Goal: Check status: Check status

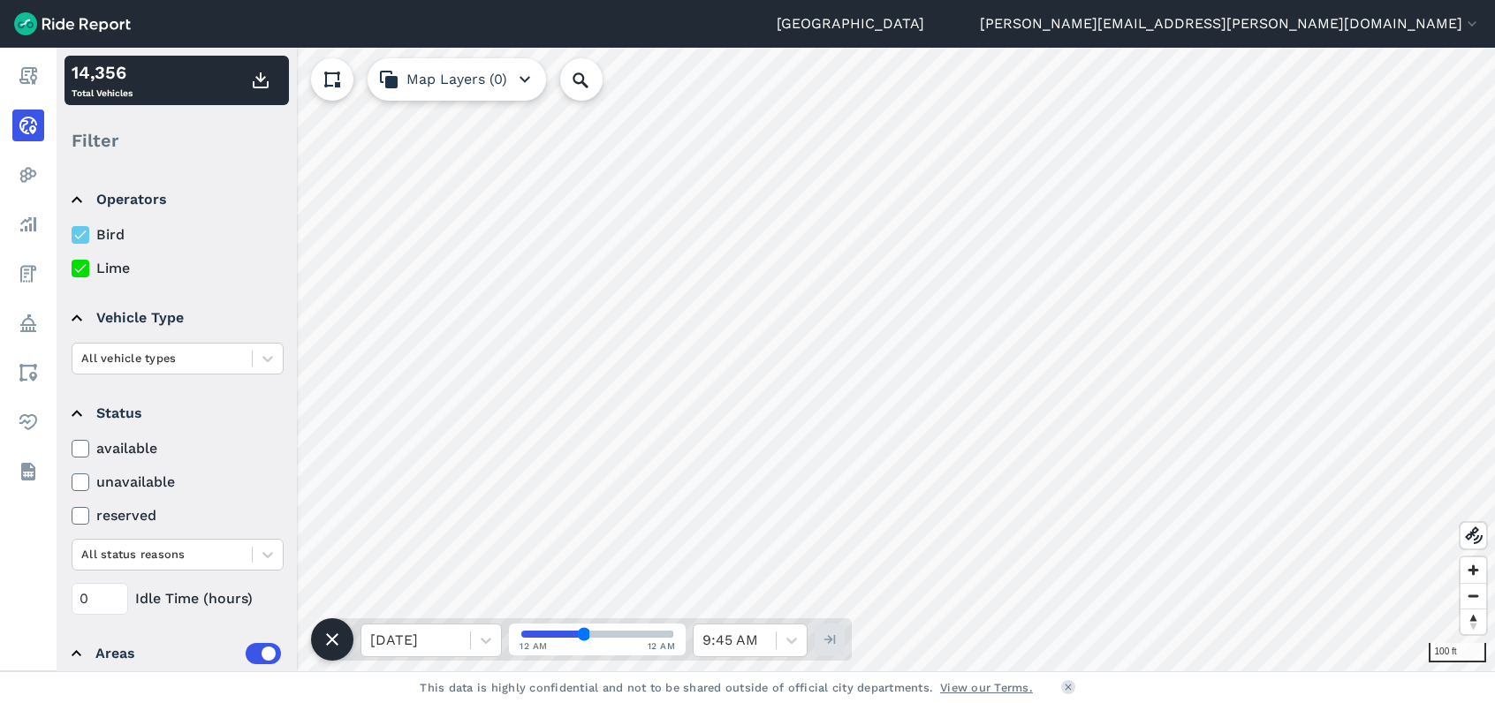
click at [1173, 693] on footer "This data is highly confidential and not to be shared outside of official city …" at bounding box center [747, 687] width 1495 height 32
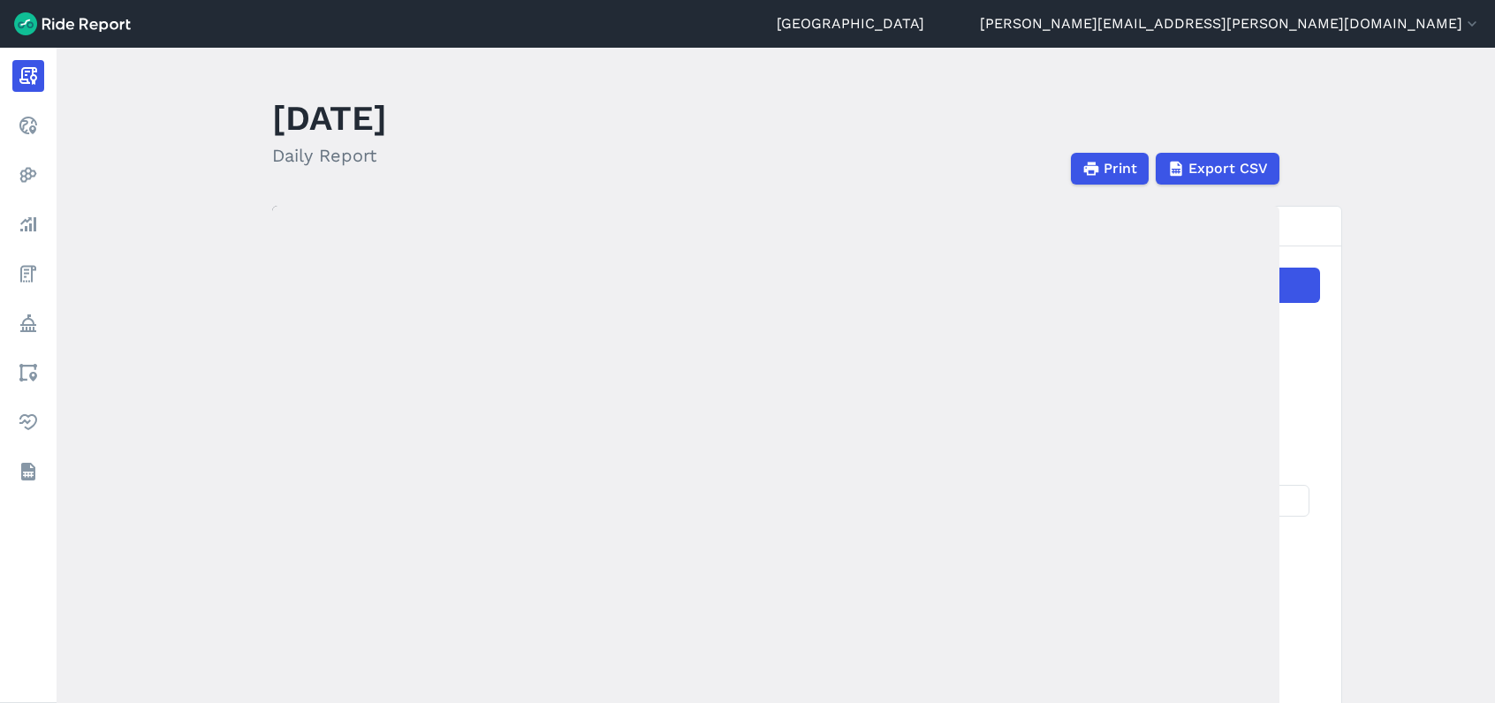
click at [126, 226] on main "October 14, 2025 Daily Report Print Export CSV Prepared for Seattle Oct 14, 202…" at bounding box center [776, 375] width 1438 height 655
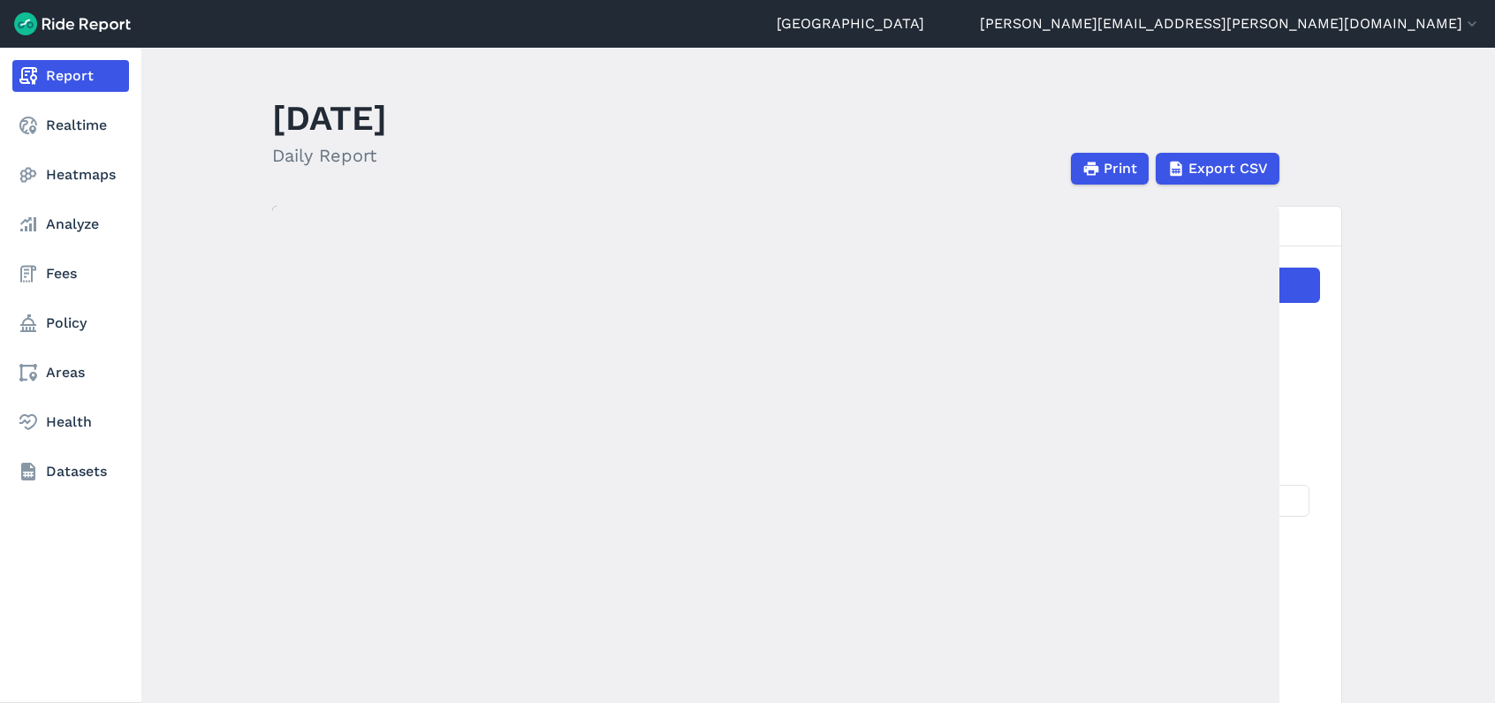
click at [55, 80] on link "Report" at bounding box center [70, 76] width 117 height 32
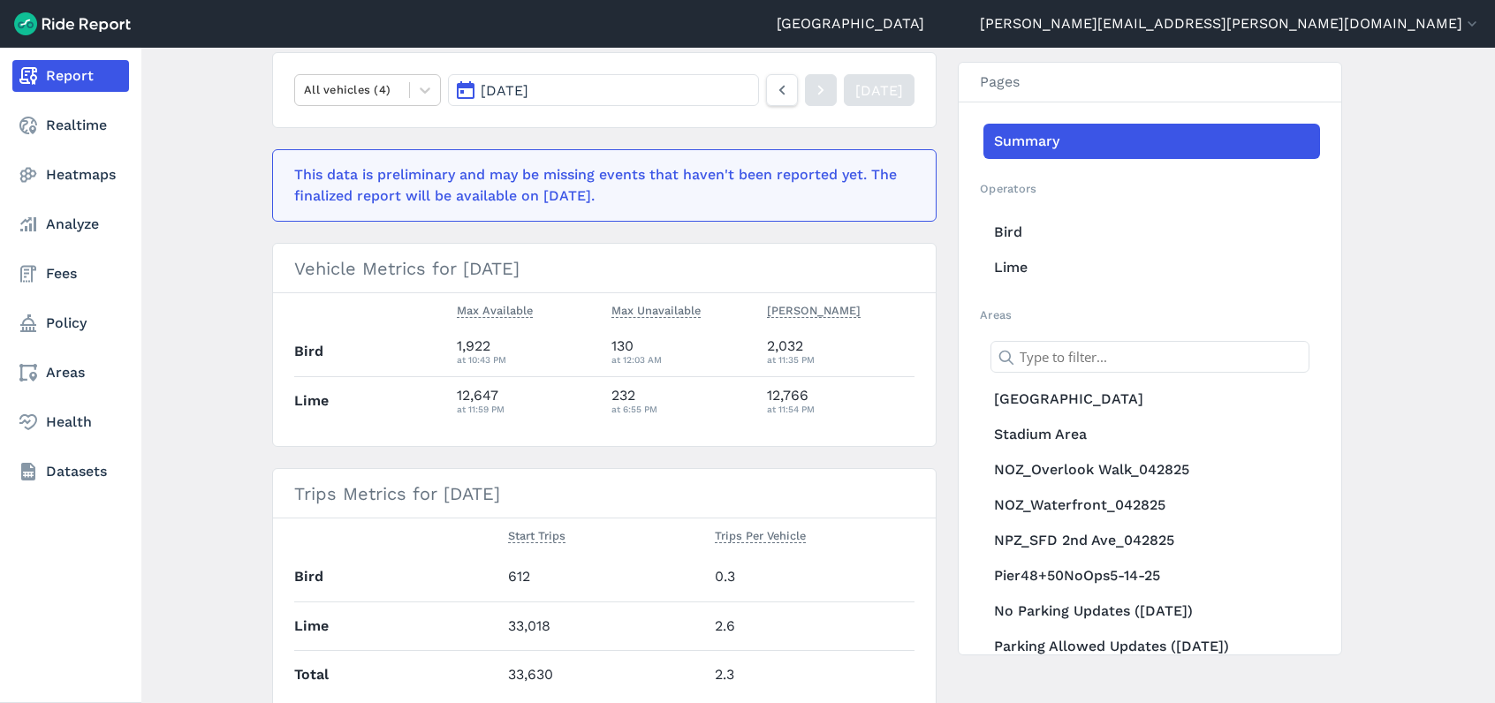
scroll to position [279, 0]
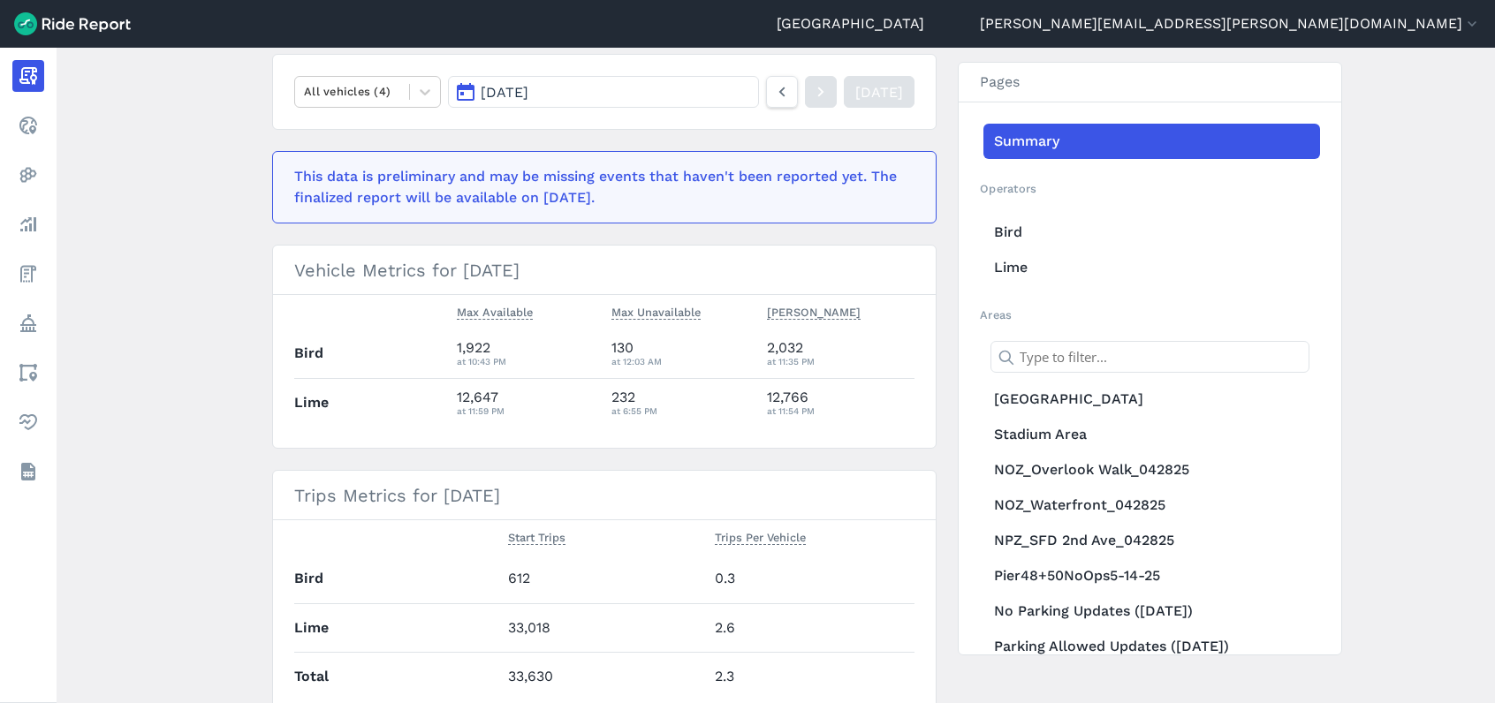
drag, startPoint x: 540, startPoint y: 98, endPoint x: 540, endPoint y: 109, distance: 10.6
click at [528, 98] on span "[DATE]" at bounding box center [505, 92] width 48 height 17
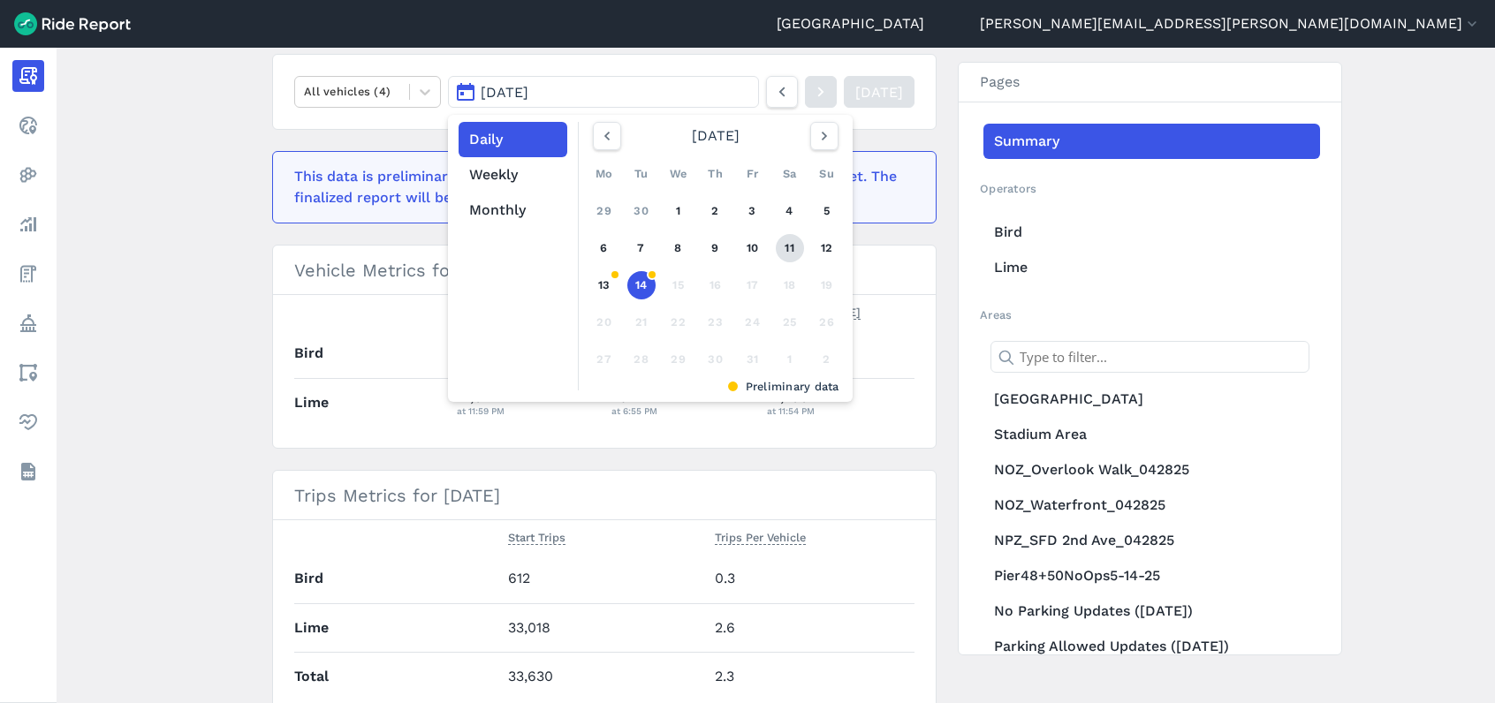
click at [788, 242] on link "11" at bounding box center [790, 248] width 28 height 28
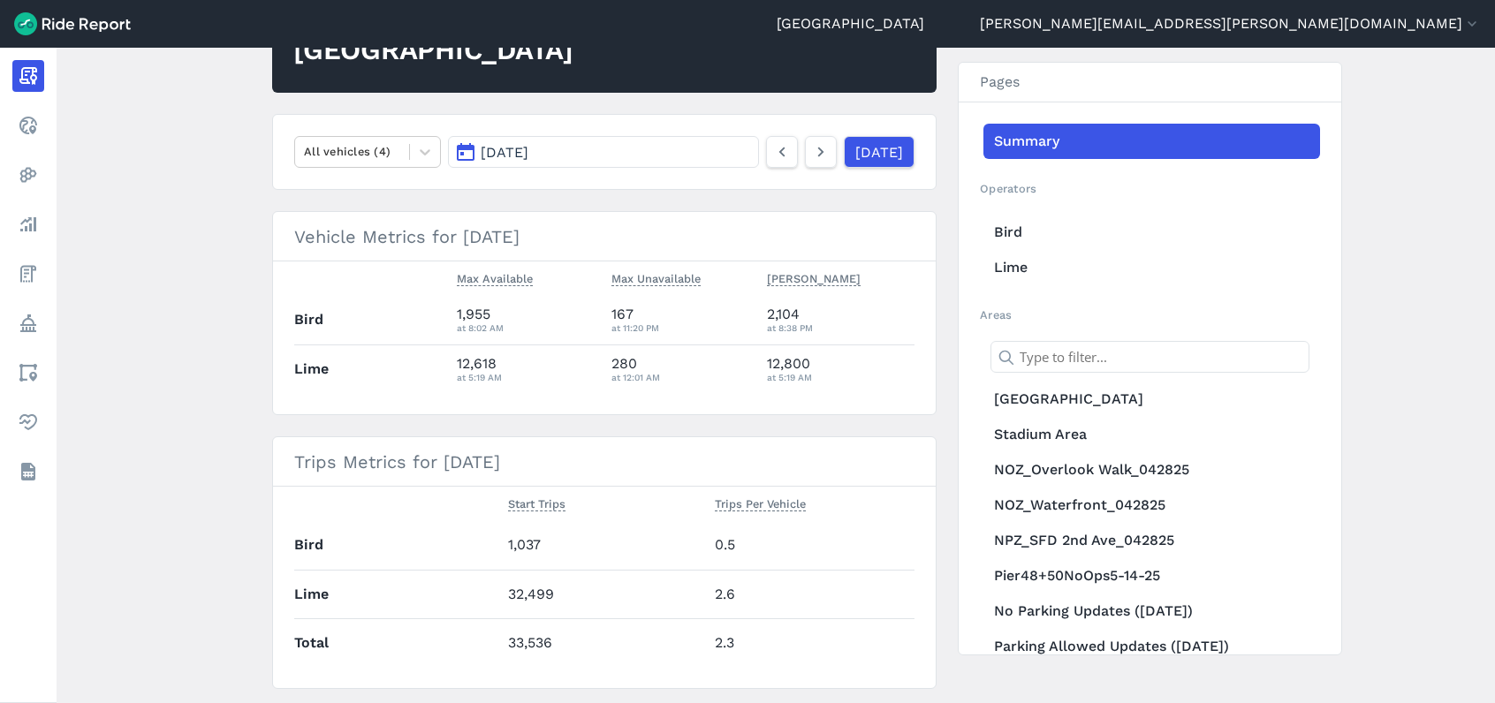
scroll to position [191, 0]
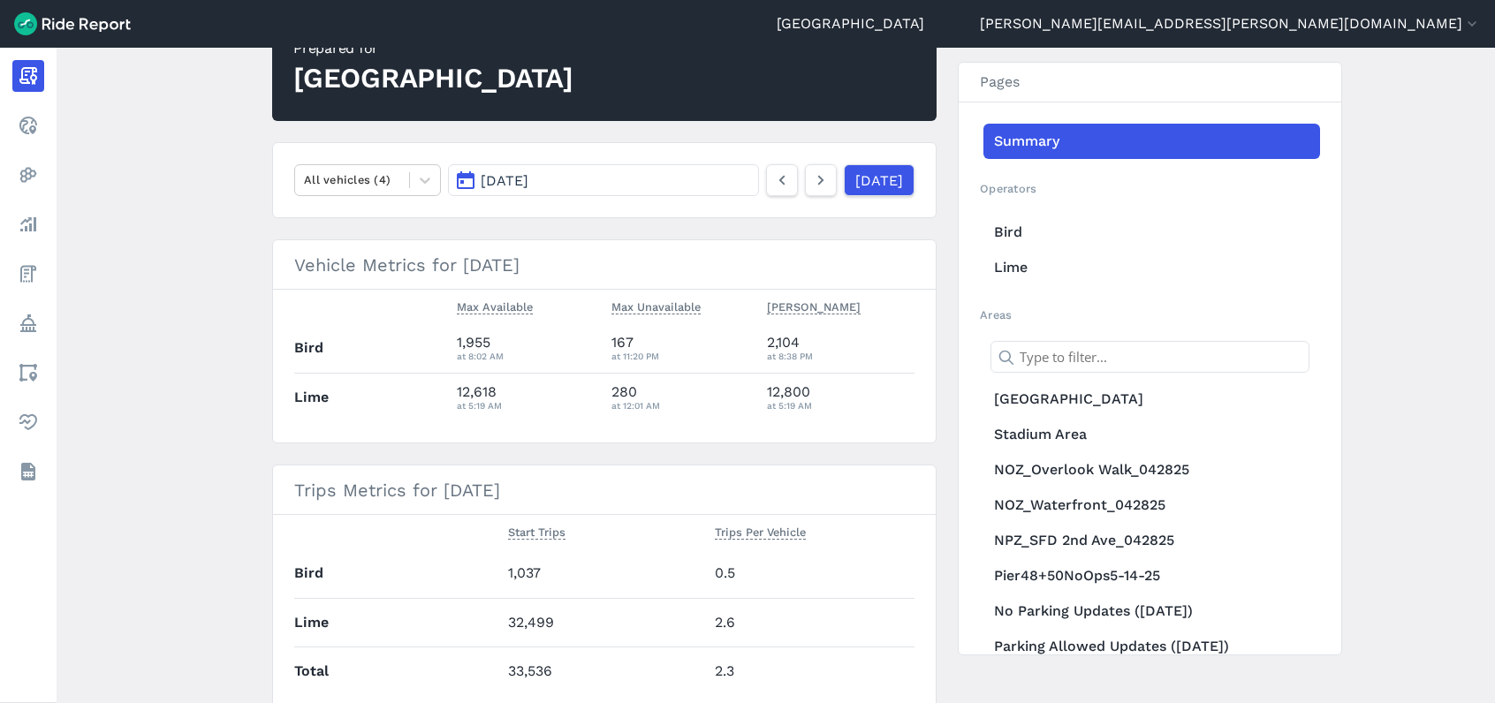
click at [546, 191] on button "[DATE]" at bounding box center [603, 180] width 311 height 32
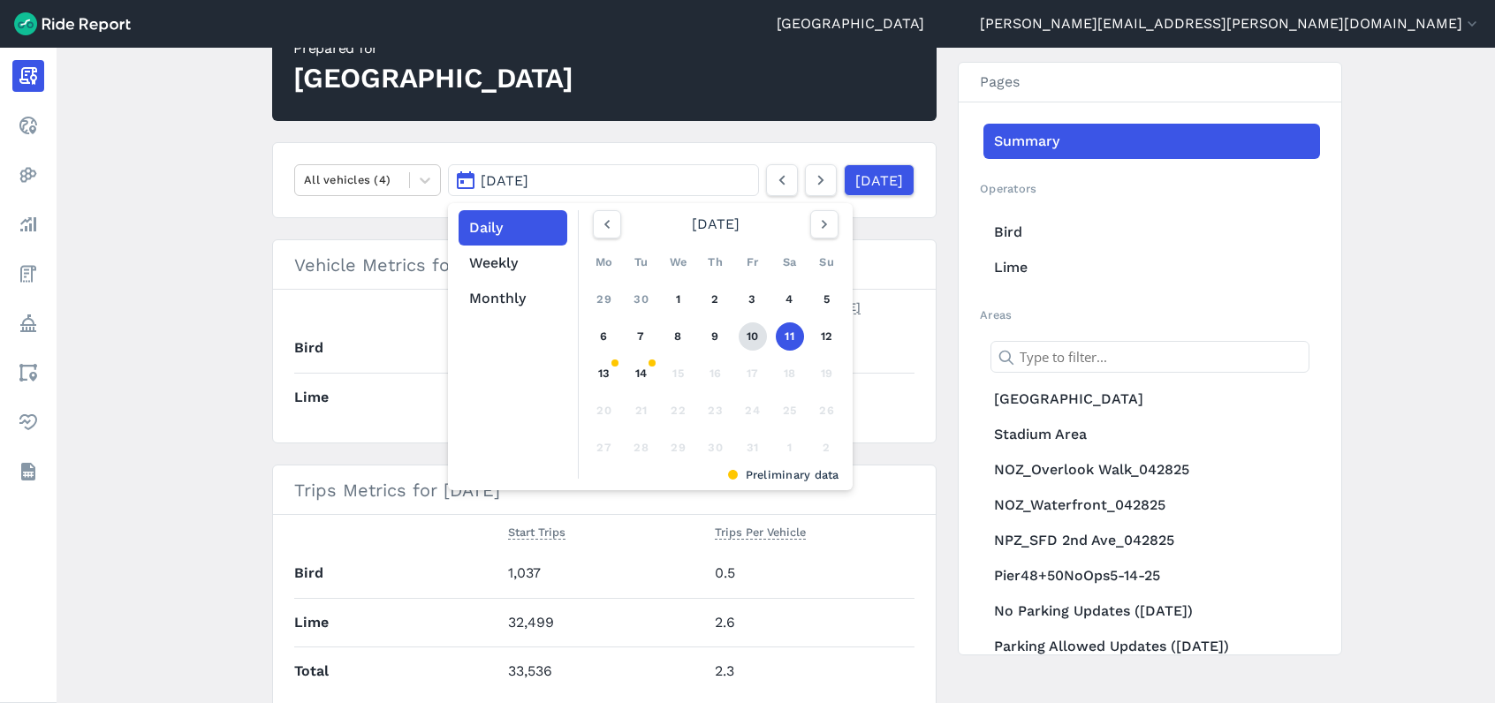
click at [747, 332] on link "10" at bounding box center [752, 336] width 28 height 28
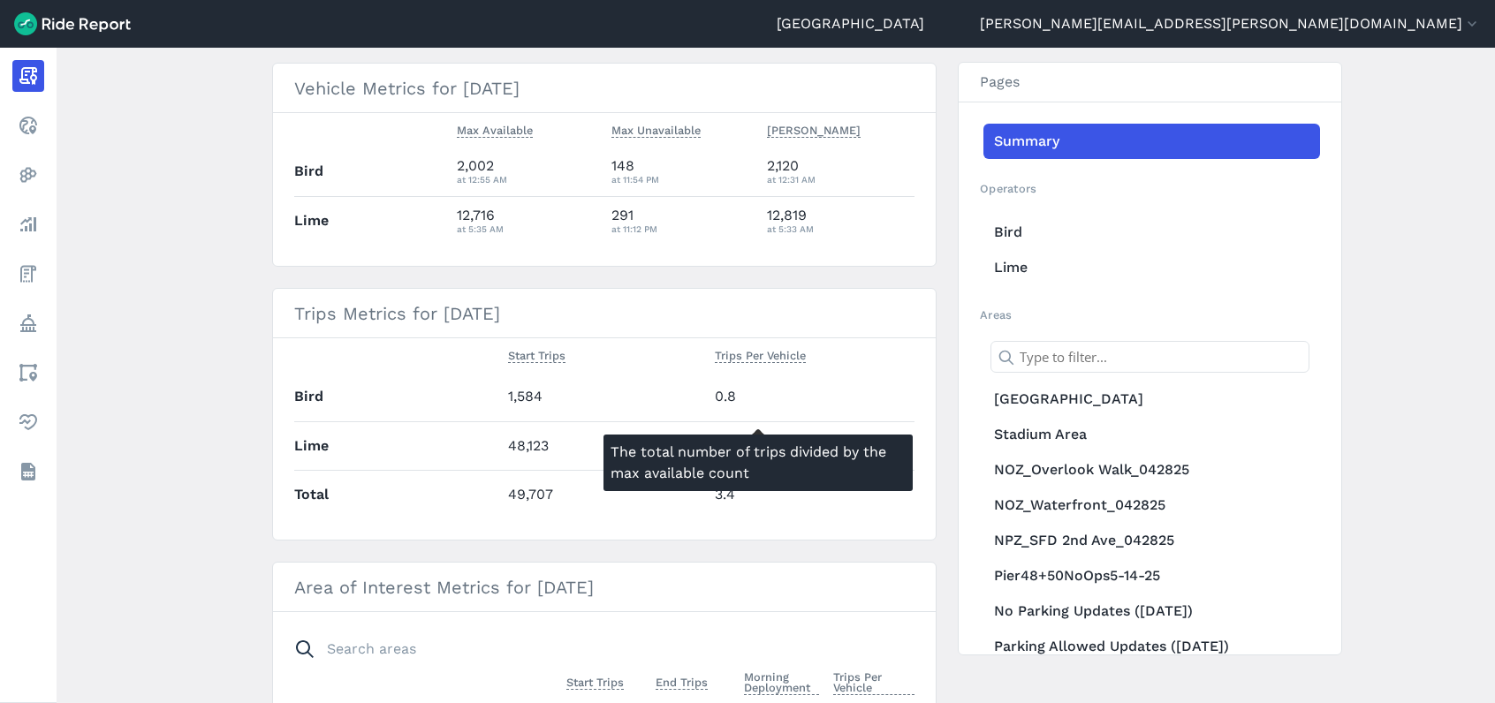
scroll to position [102, 0]
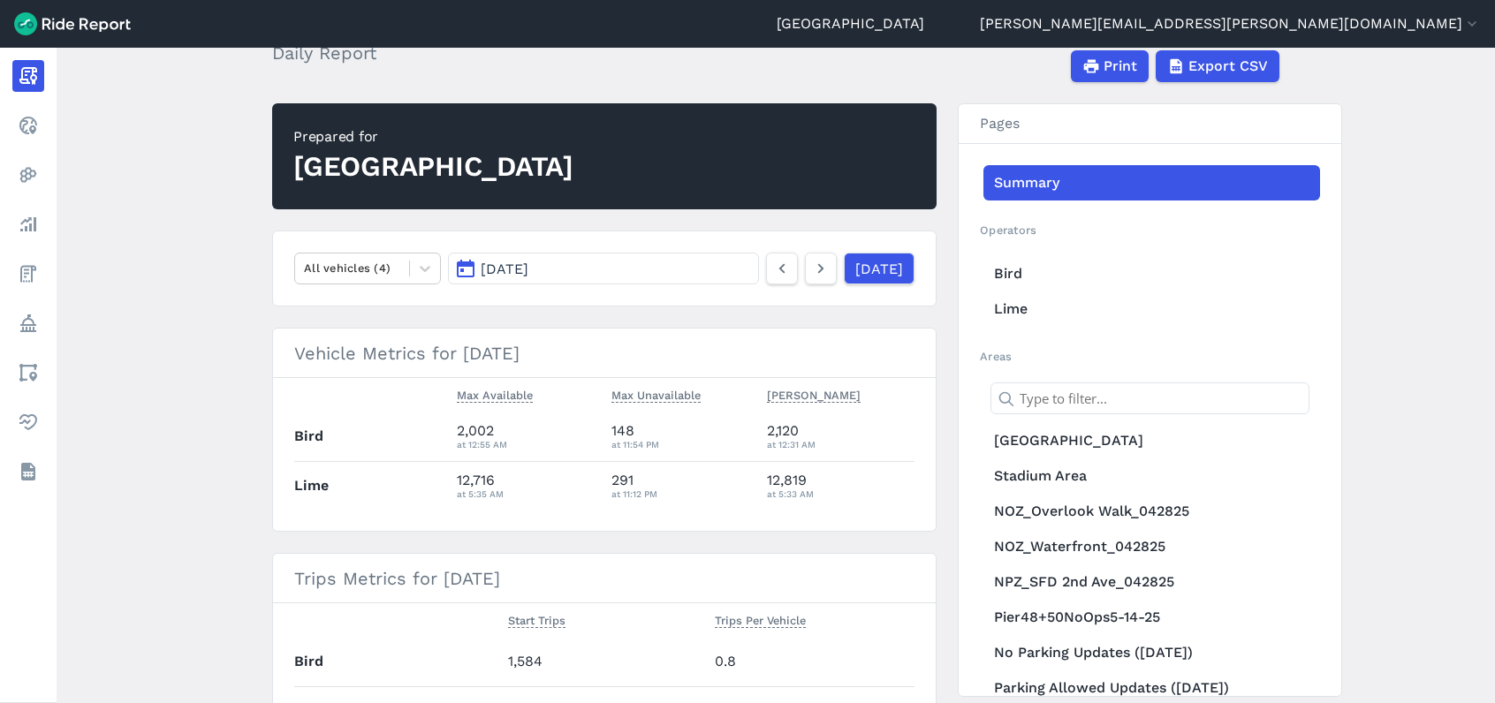
click at [652, 265] on button "[DATE]" at bounding box center [603, 269] width 311 height 32
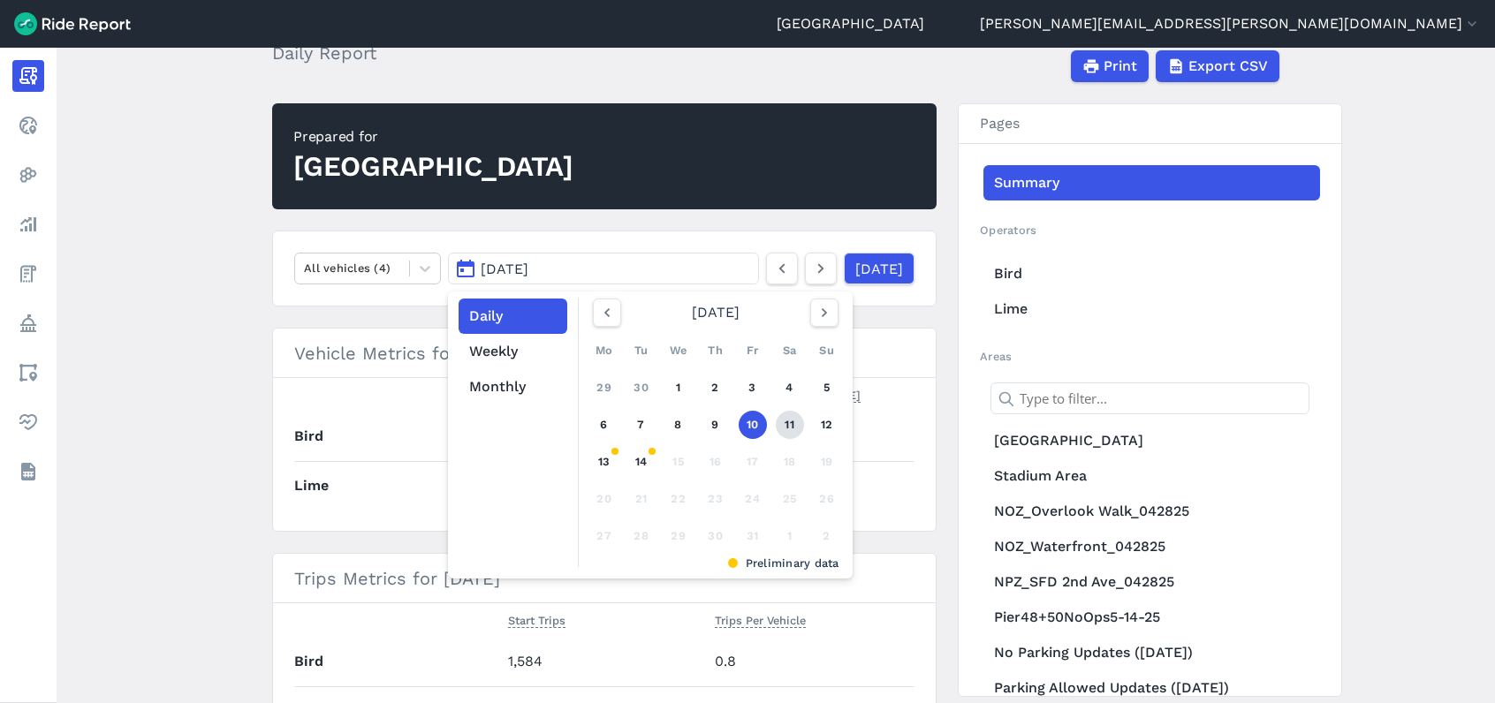
click at [784, 420] on link "11" at bounding box center [790, 425] width 28 height 28
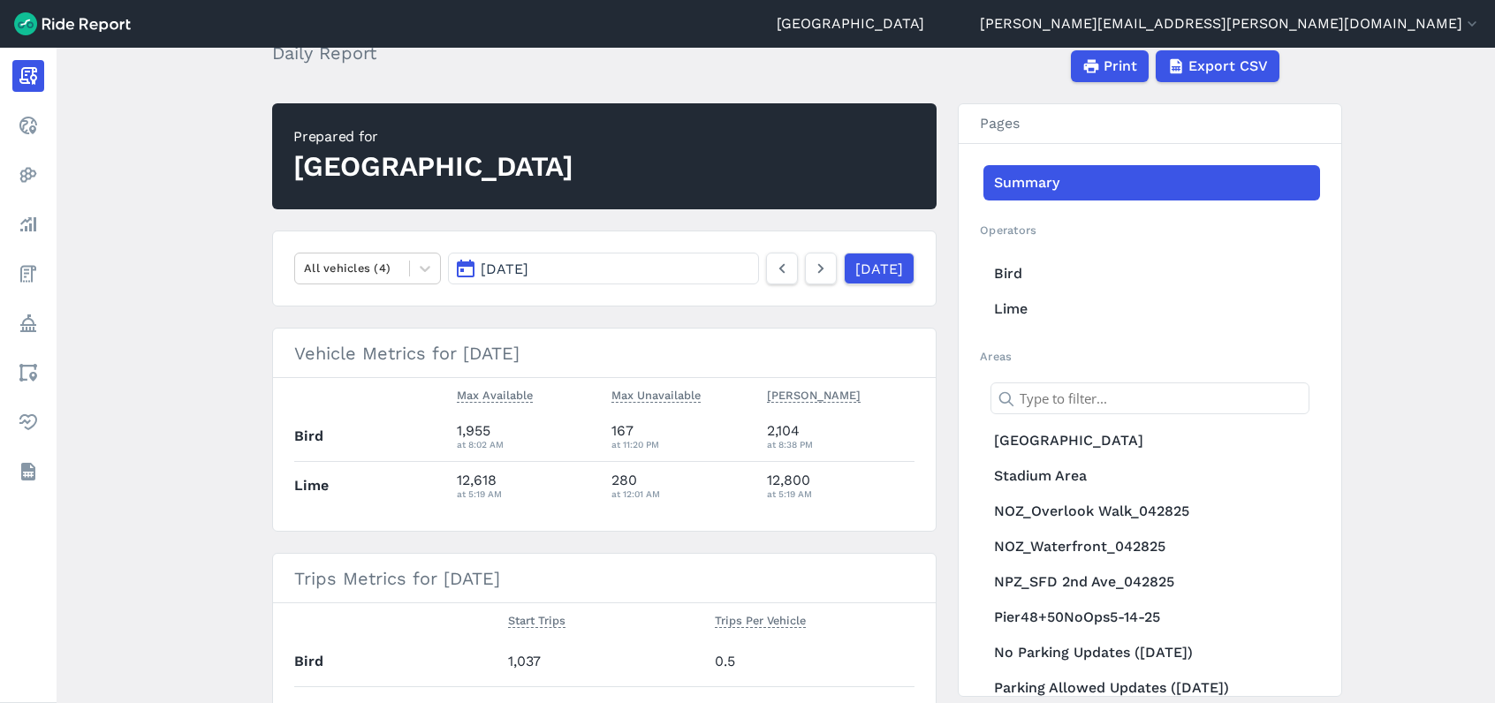
click at [614, 274] on button "[DATE]" at bounding box center [603, 269] width 311 height 32
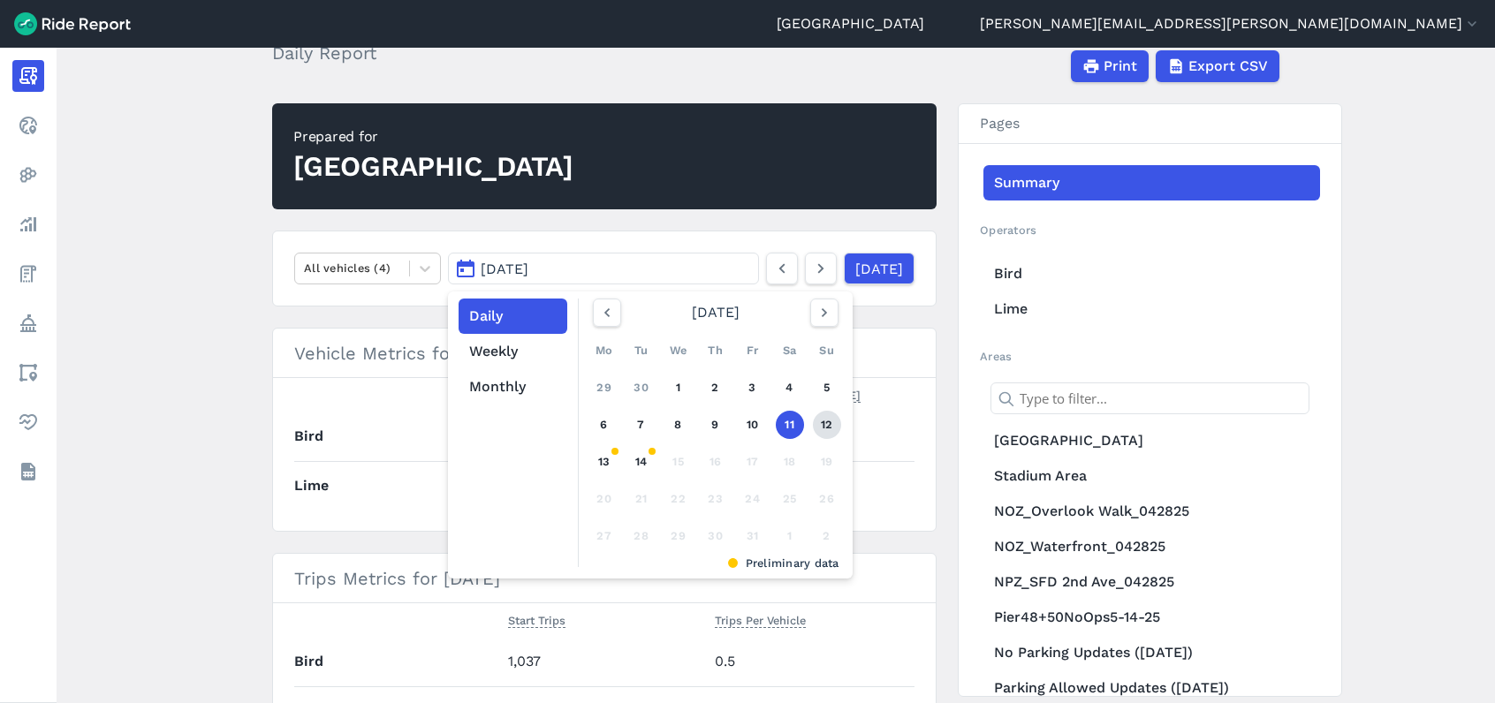
click at [829, 426] on link "12" at bounding box center [827, 425] width 28 height 28
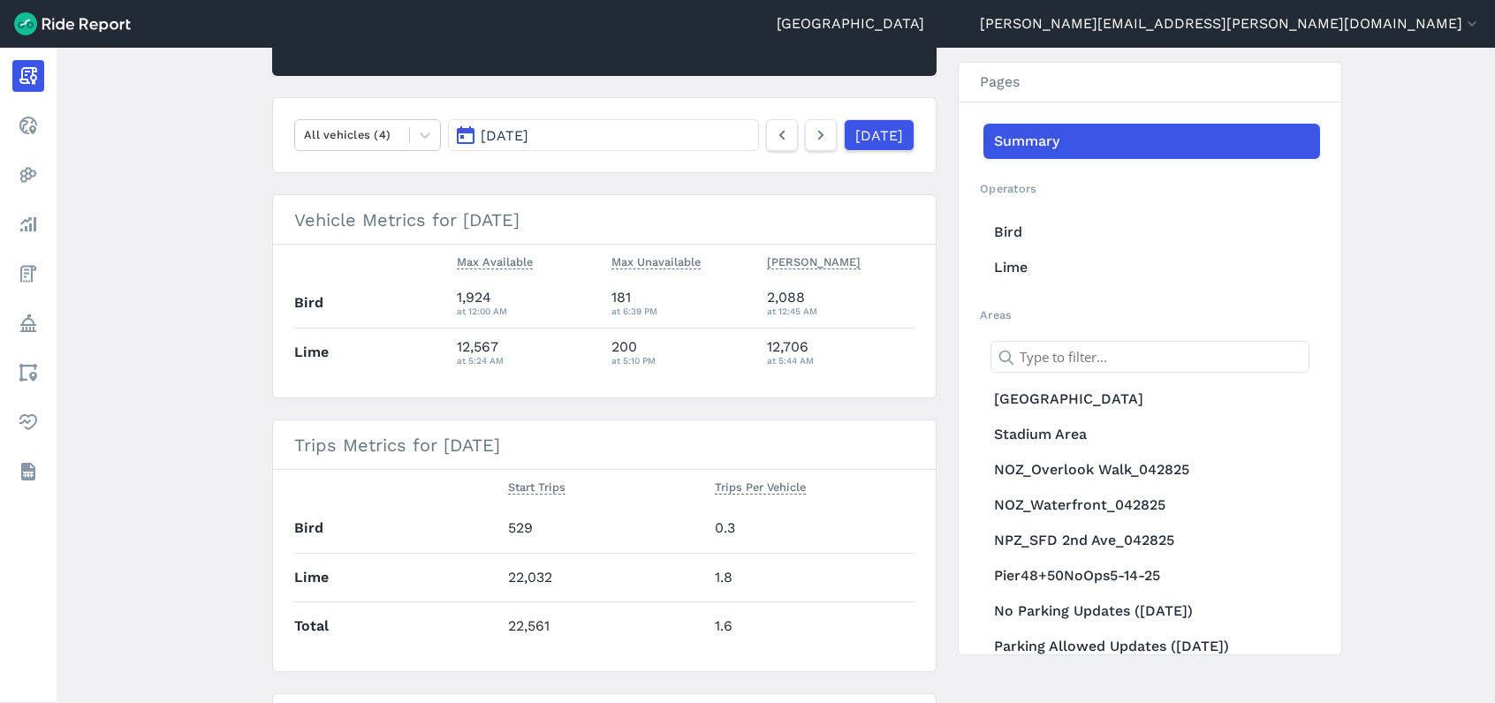
scroll to position [191, 0]
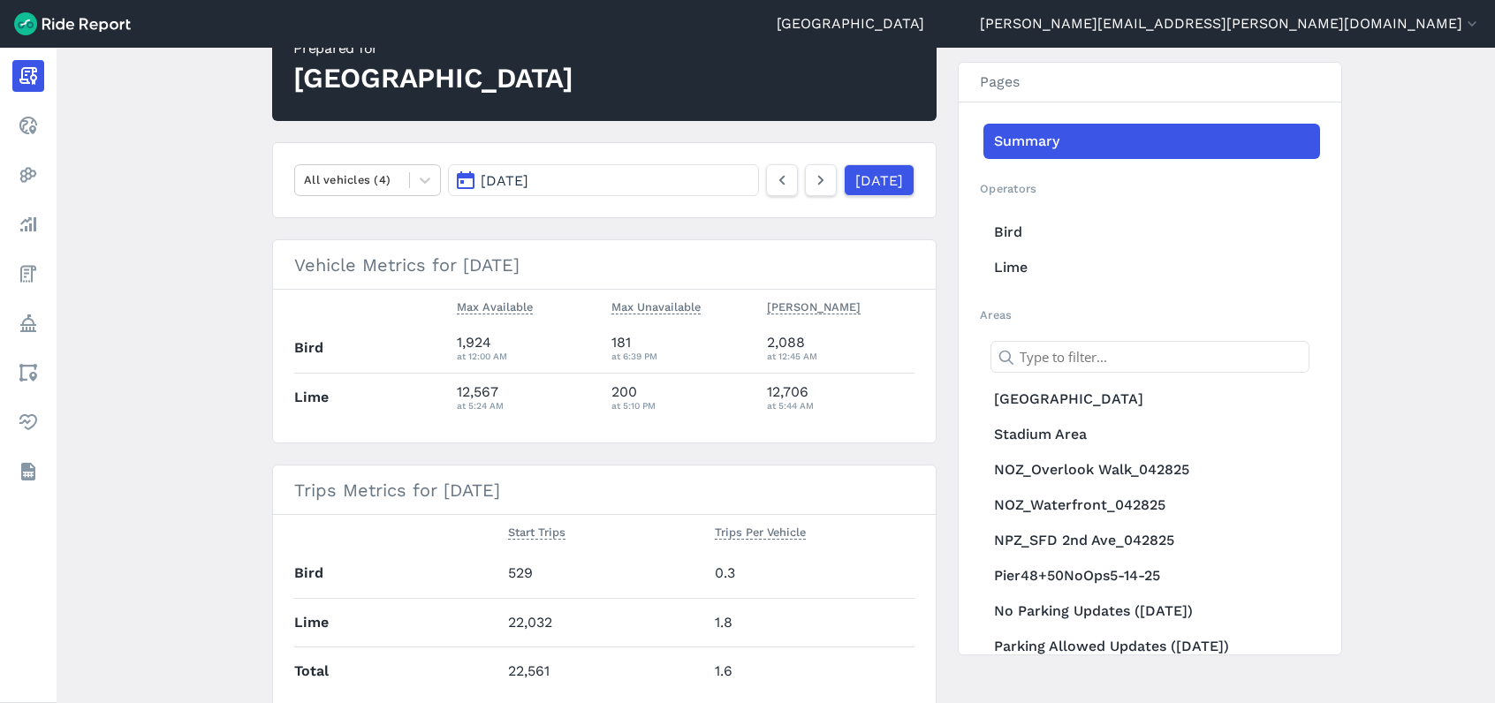
drag, startPoint x: 1366, startPoint y: 580, endPoint x: 1472, endPoint y: 572, distance: 106.3
click at [1366, 580] on main "[DATE] Daily Report Print Export CSV Prepared for Seattle All vehicles (4) [DAT…" at bounding box center [776, 375] width 1438 height 655
click at [1410, 596] on main "[DATE] Daily Report Print Export CSV Prepared for Seattle All vehicles (4) [DAT…" at bounding box center [776, 375] width 1438 height 655
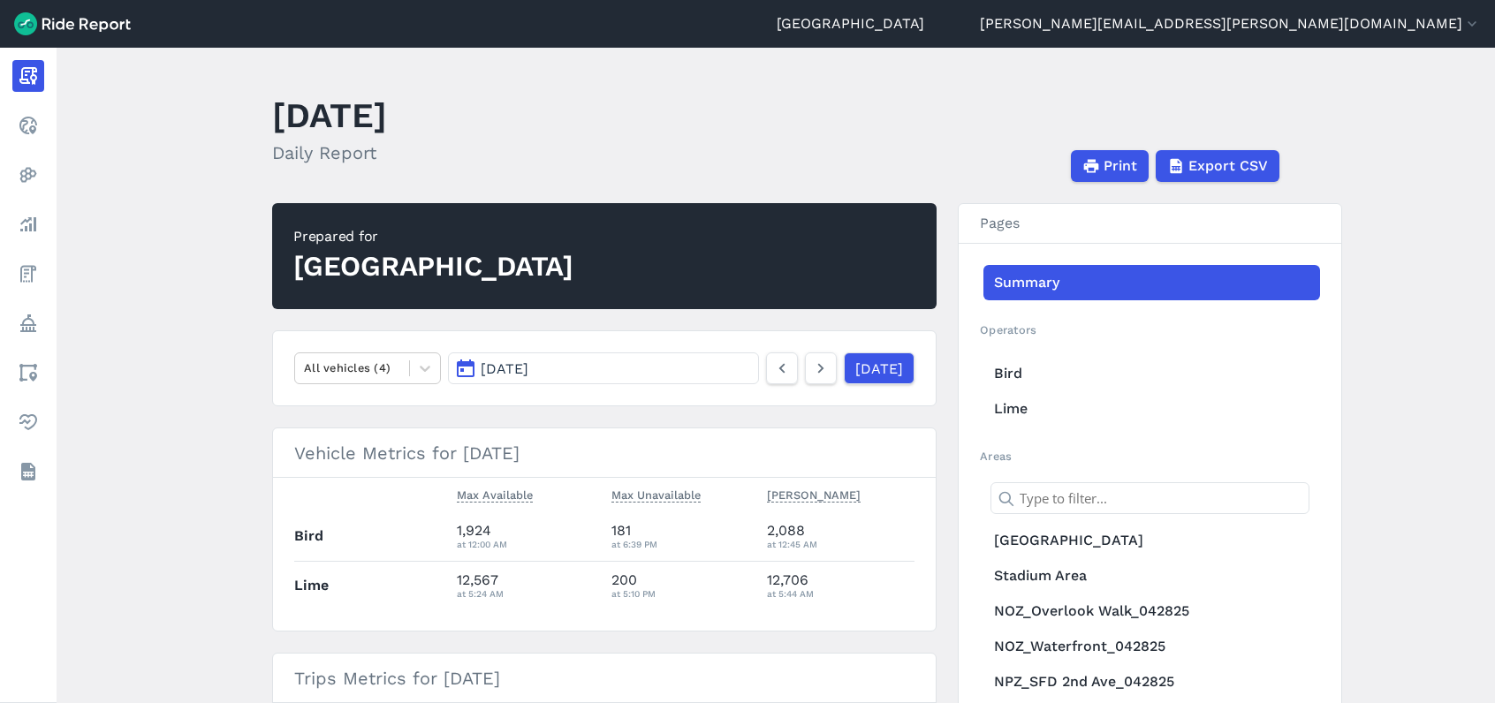
scroll to position [0, 0]
